Goal: Go to known website

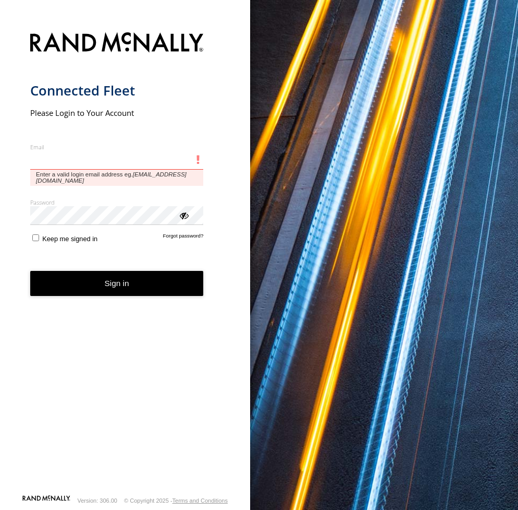
type input "**********"
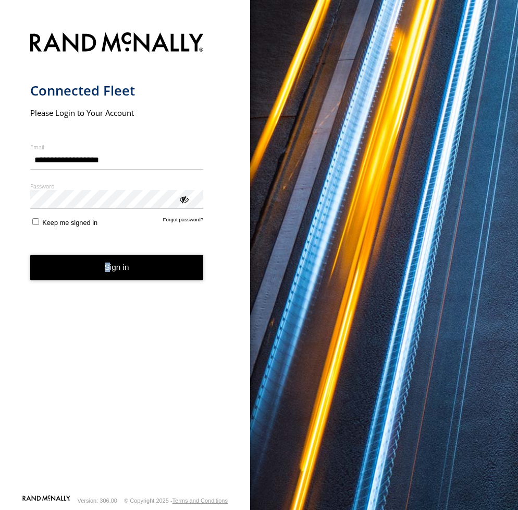
click at [110, 263] on form "**********" at bounding box center [125, 260] width 190 height 468
click at [106, 270] on button "Sign in" at bounding box center [117, 267] width 174 height 26
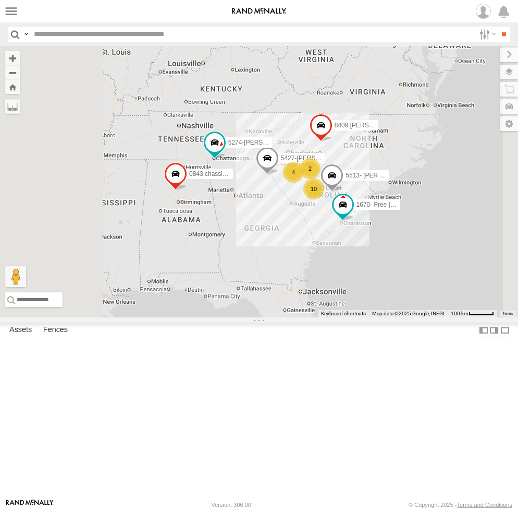
click at [0, 0] on link "Rand ELD" at bounding box center [0, 0] width 0 height 0
